Goal: Task Accomplishment & Management: Use online tool/utility

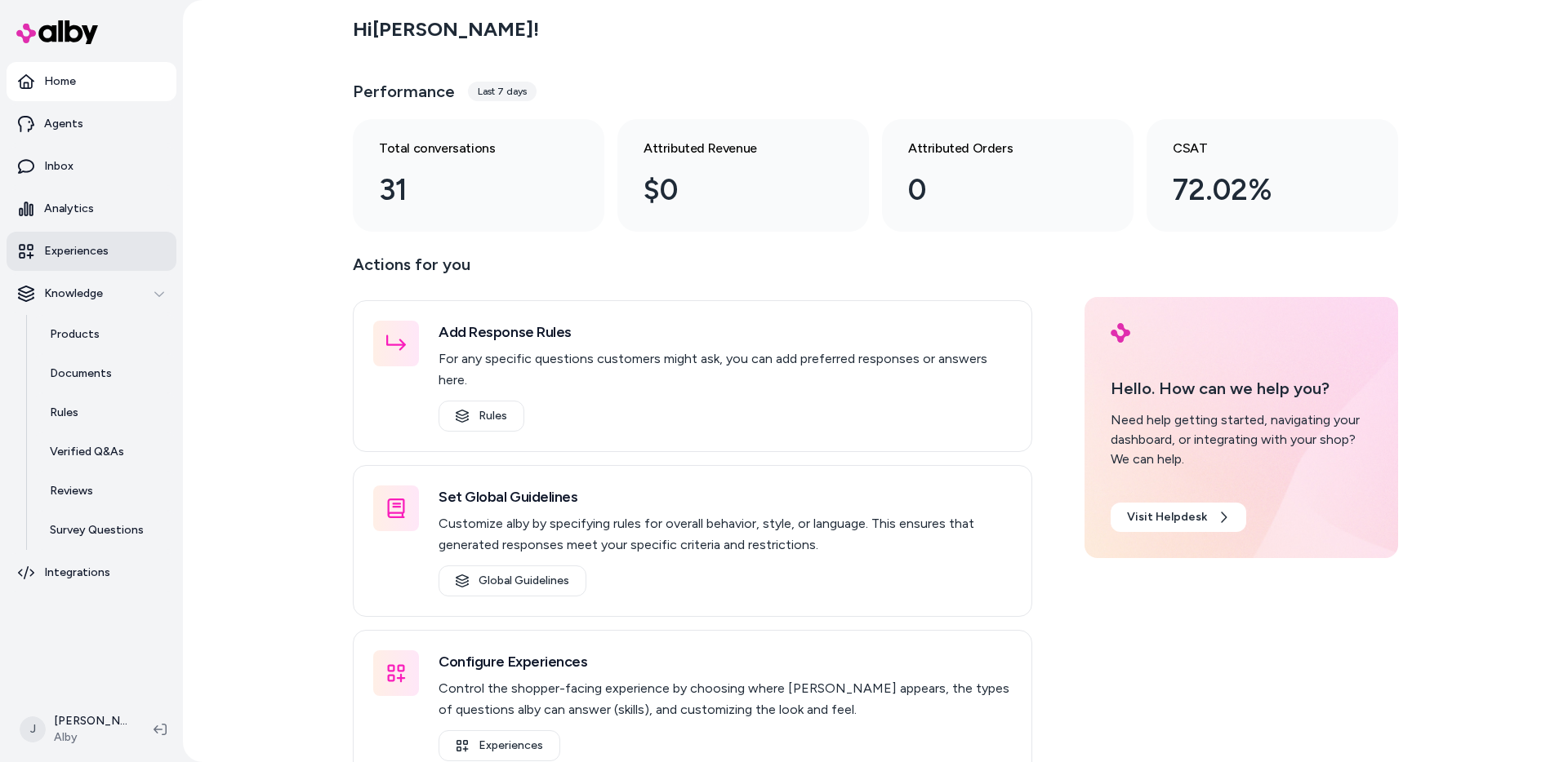
click at [134, 188] on link "Experiences" at bounding box center [91, 251] width 170 height 39
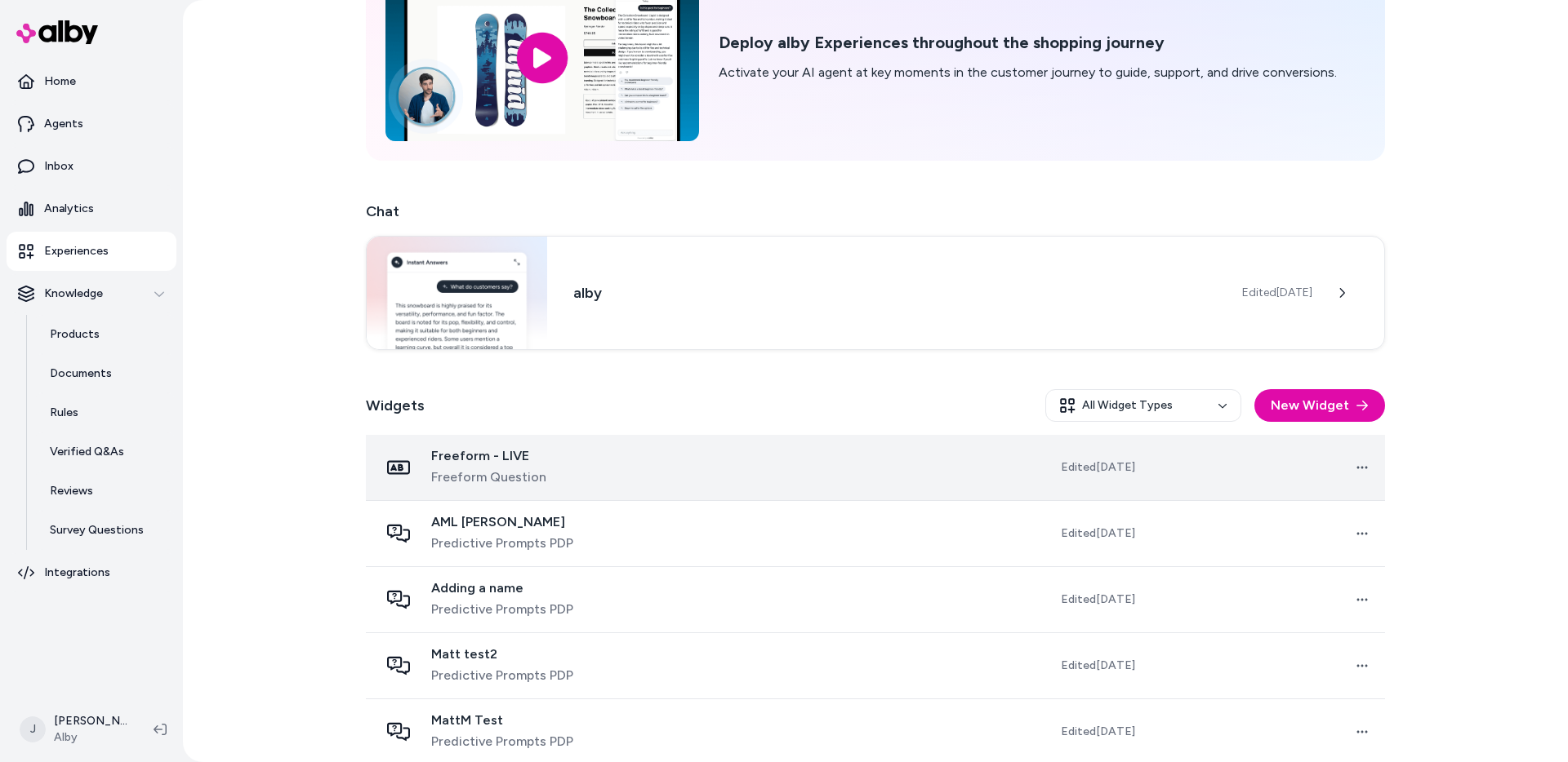
scroll to position [162, 0]
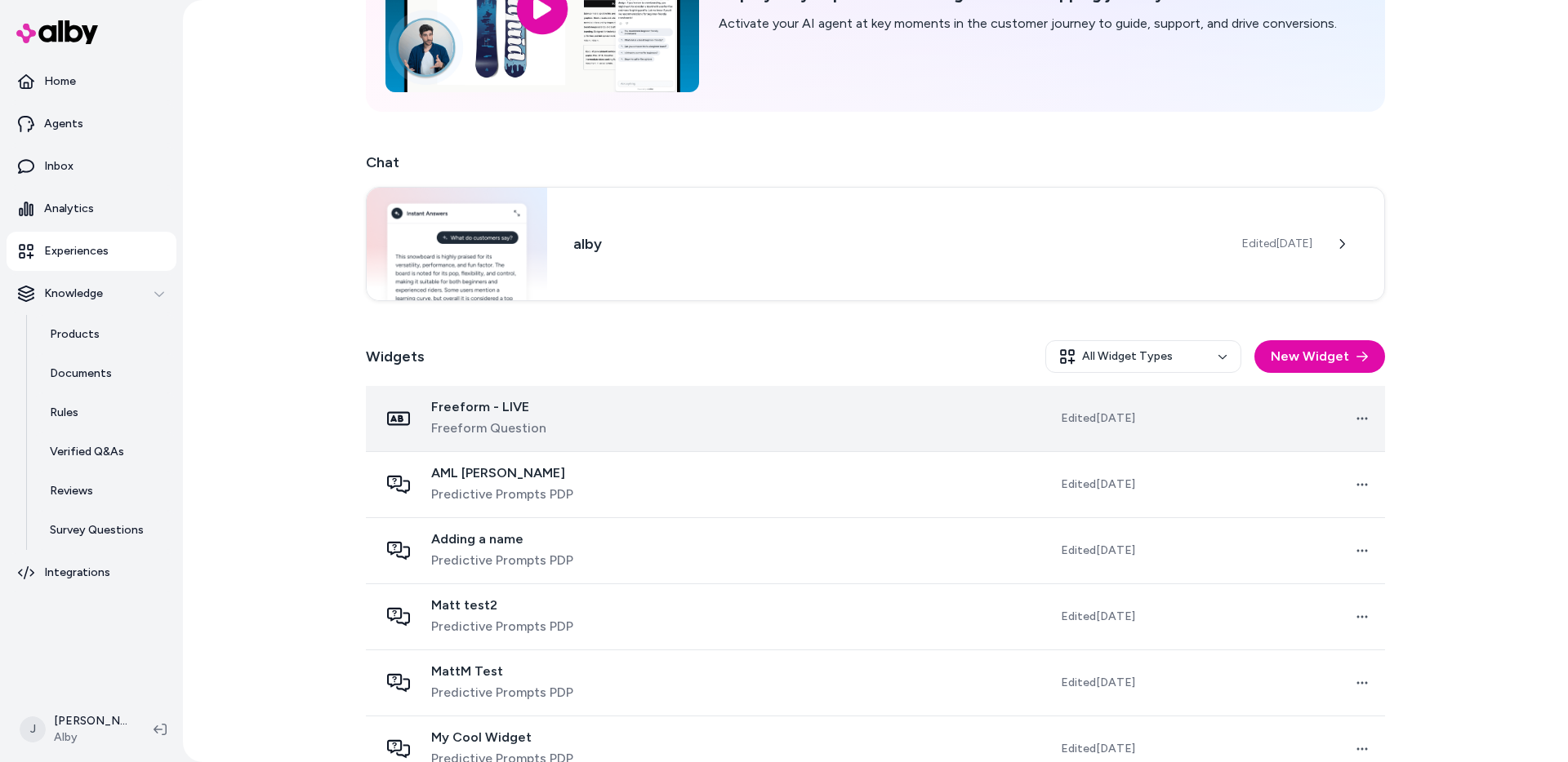
click at [652, 188] on div "Freeform - LIVE Freeform Question" at bounding box center [541, 418] width 325 height 39
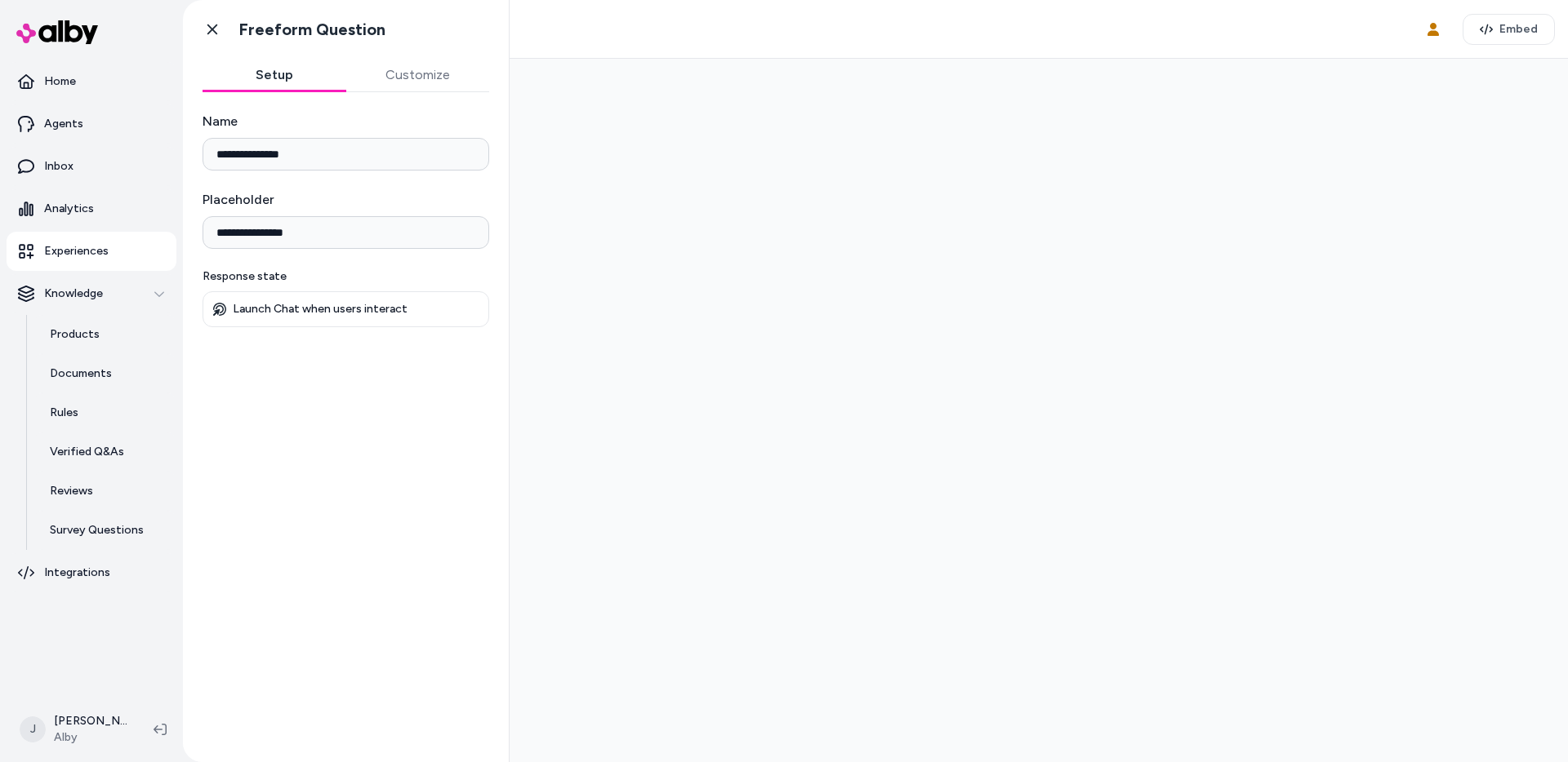
drag, startPoint x: 396, startPoint y: 429, endPoint x: 404, endPoint y: 437, distance: 11.3
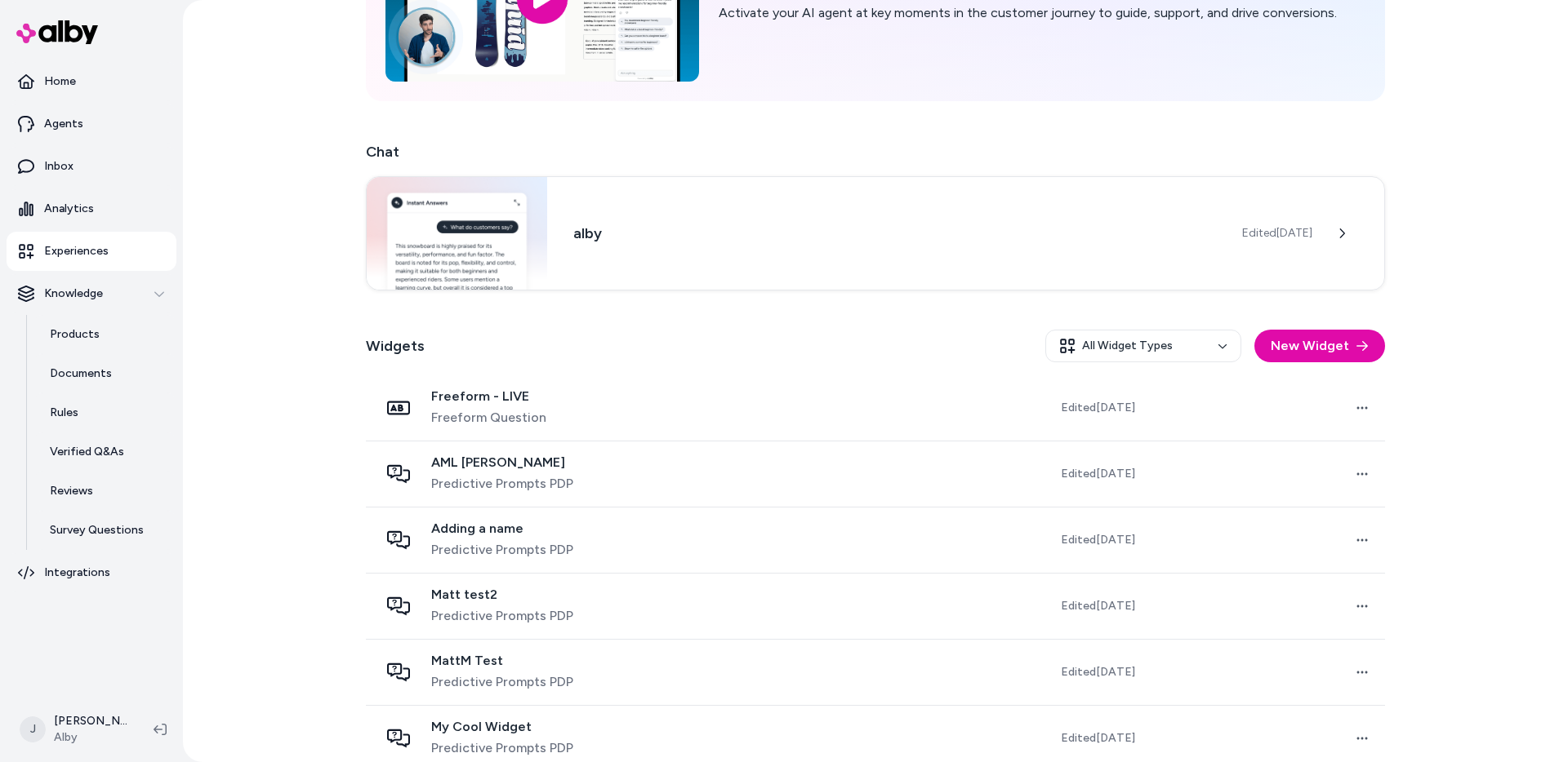
scroll to position [393, 0]
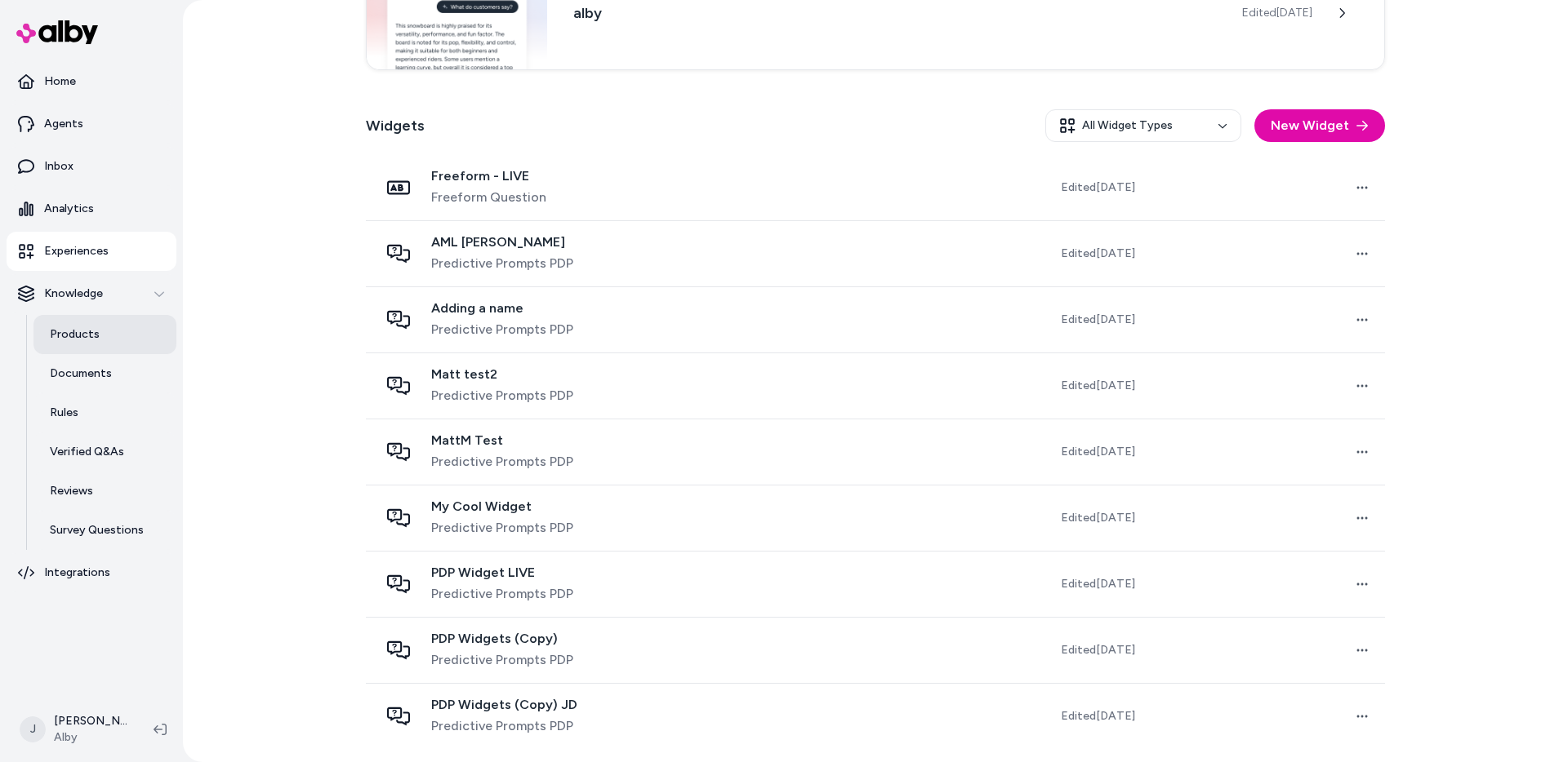
click at [99, 188] on link "Products" at bounding box center [105, 335] width 143 height 39
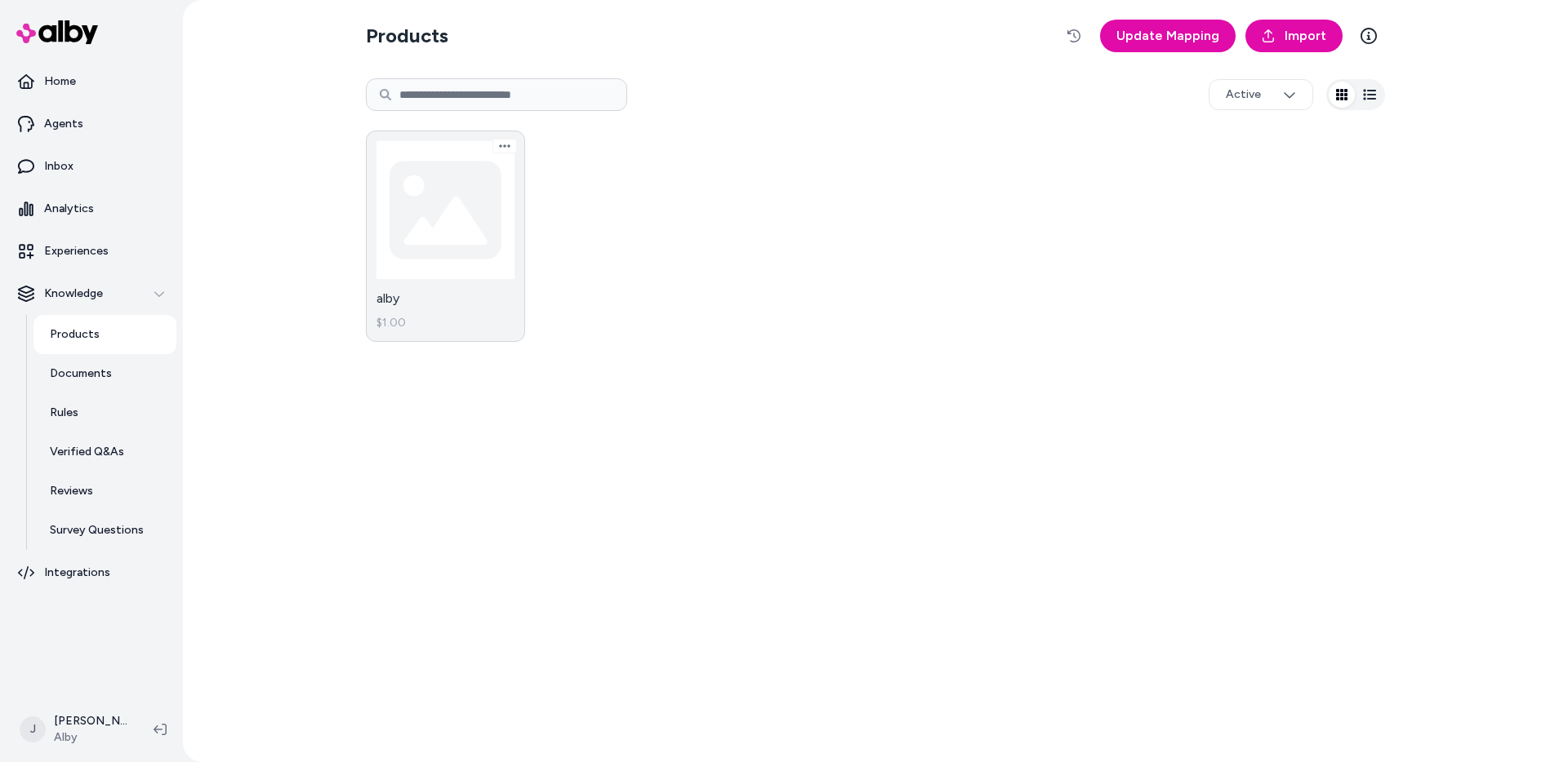
click at [436, 188] on link "alby $1.00" at bounding box center [445, 236] width 159 height 212
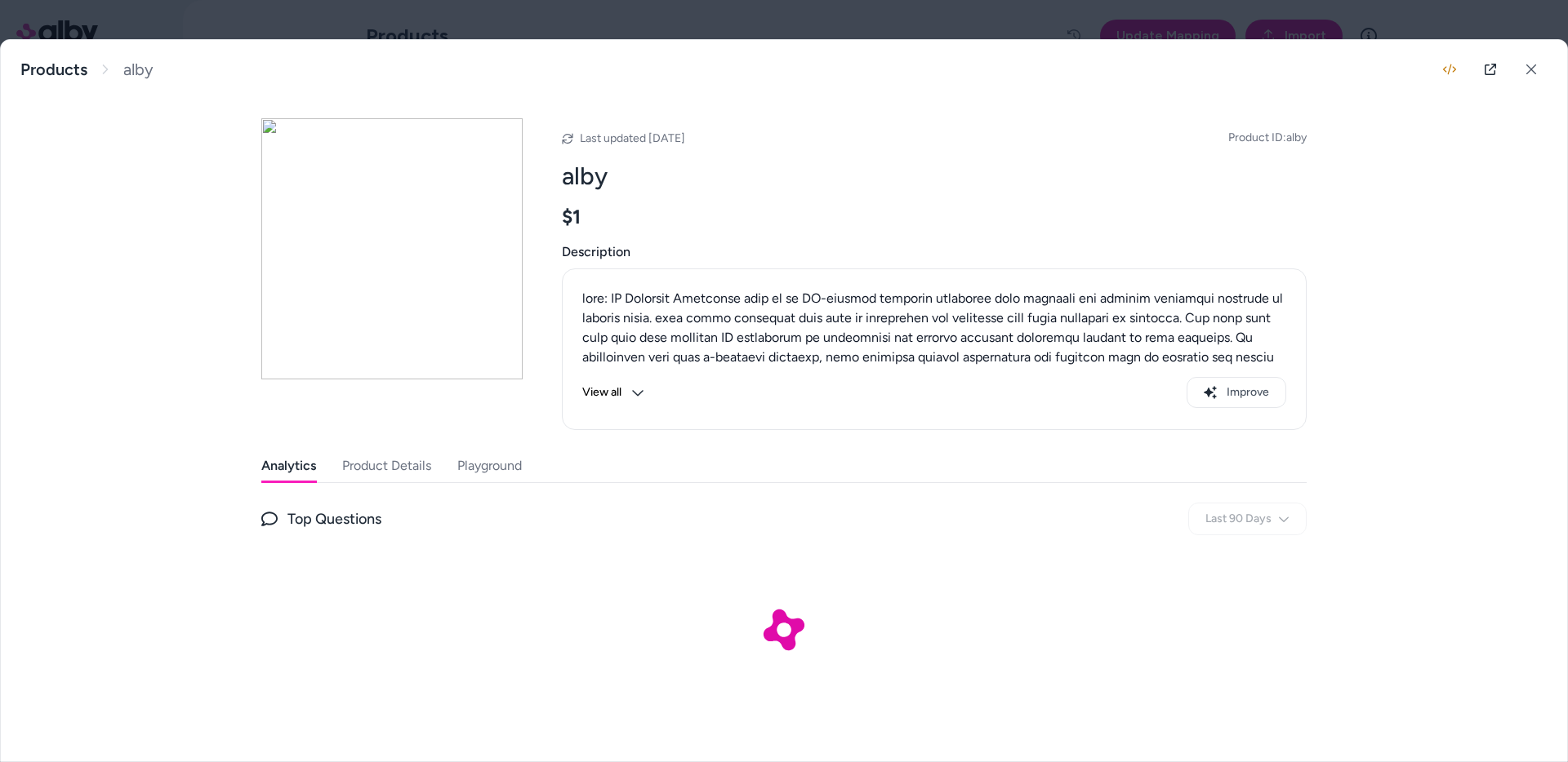
click at [475, 188] on button "Playground" at bounding box center [489, 466] width 64 height 33
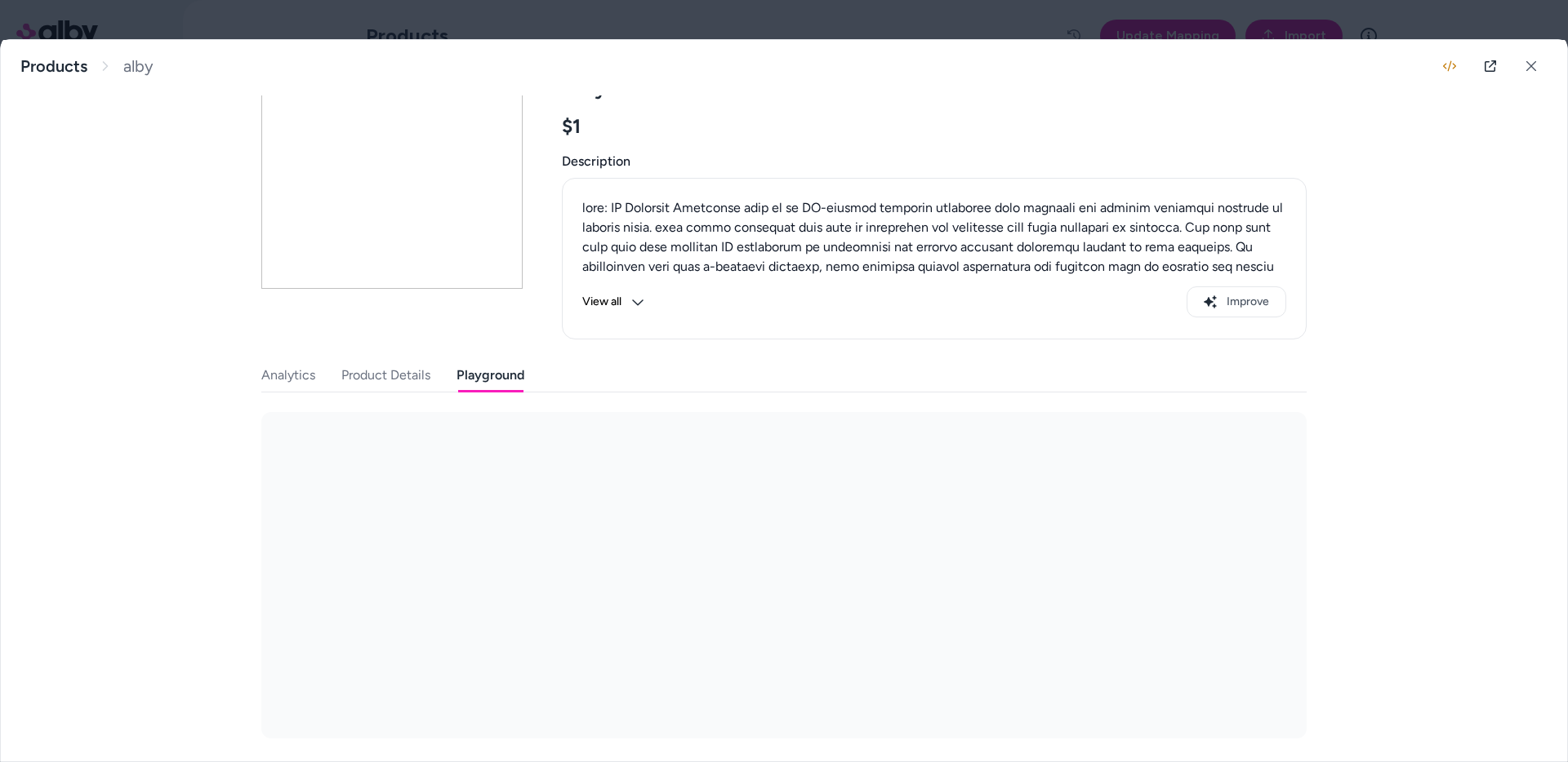
scroll to position [93, 0]
click at [929, 28] on div at bounding box center [784, 381] width 1568 height 762
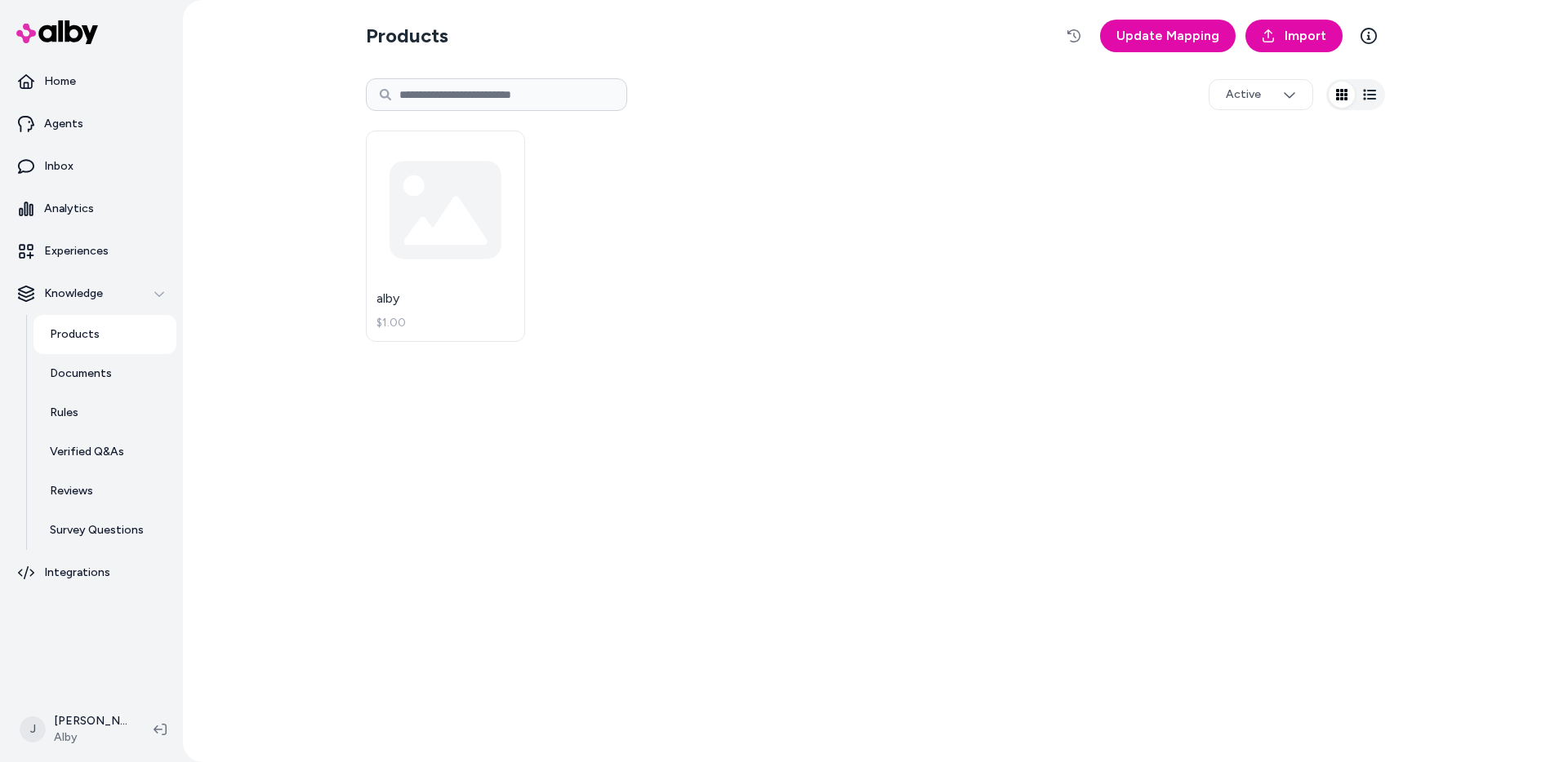
click at [850, 188] on div "alby $1.00" at bounding box center [875, 236] width 1019 height 231
click at [498, 243] on link "alby $1.00" at bounding box center [445, 236] width 159 height 212
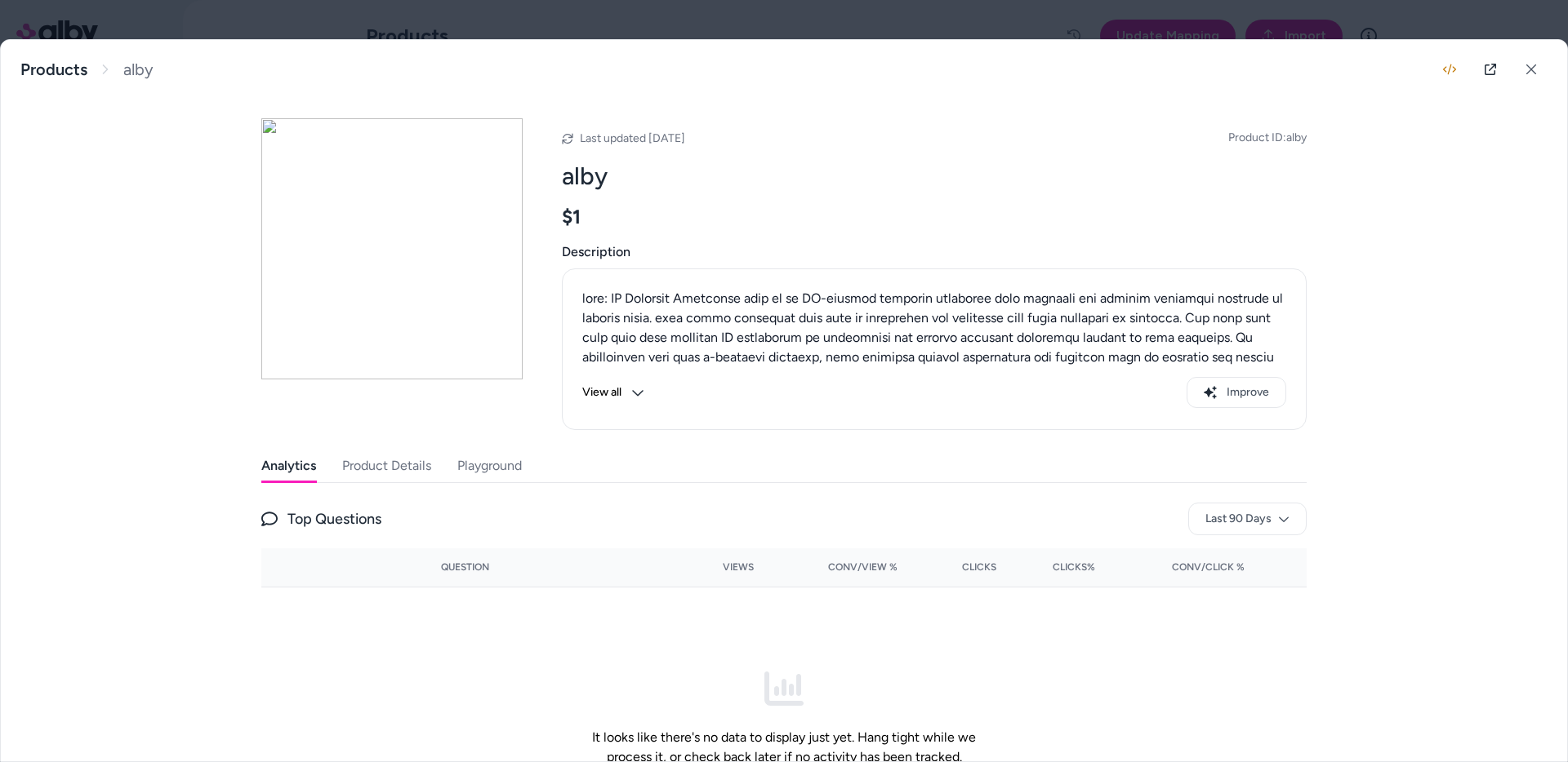
click at [520, 464] on button "Playground" at bounding box center [489, 466] width 64 height 33
